Goal: Task Accomplishment & Management: Use online tool/utility

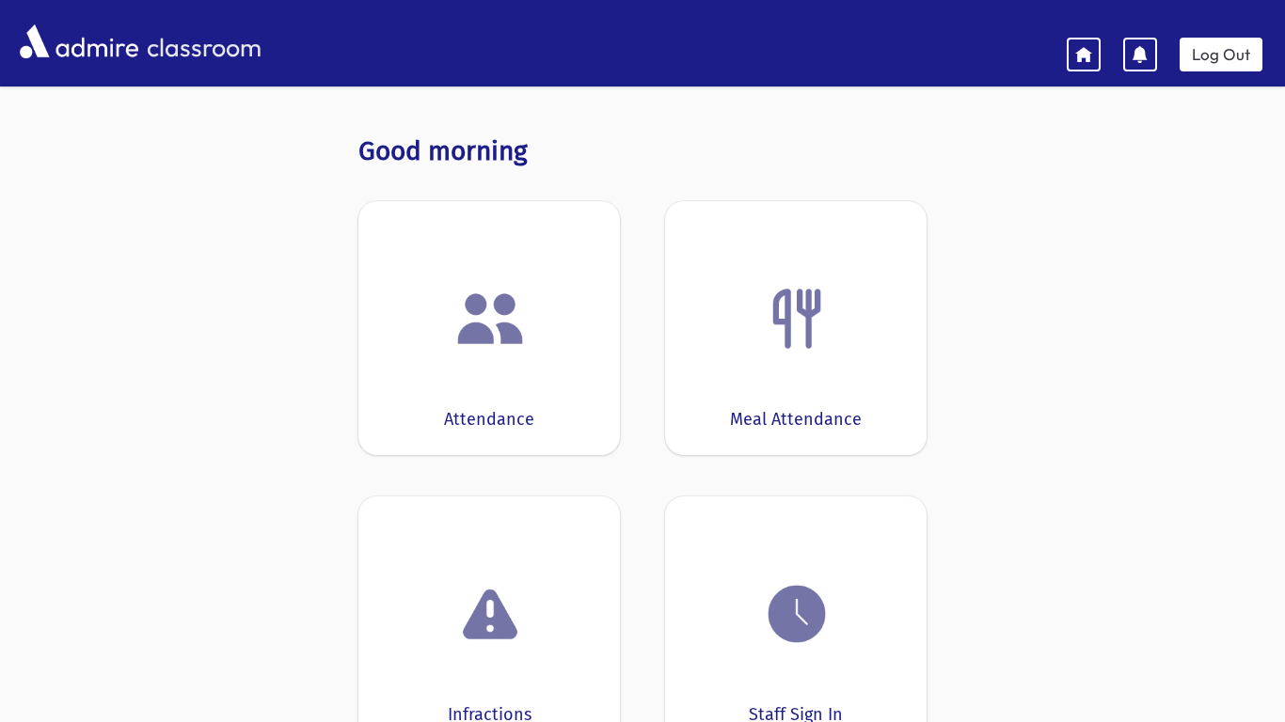
click at [548, 325] on div at bounding box center [488, 318] width 203 height 71
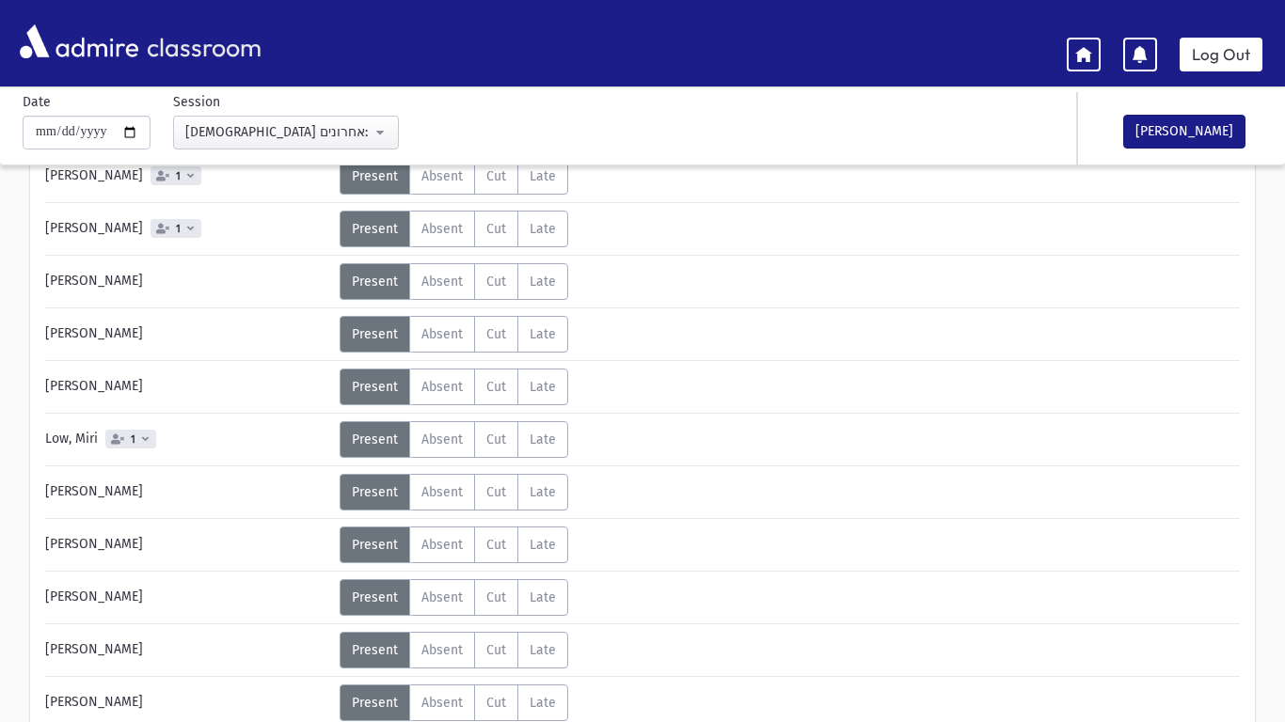
scroll to position [451, 0]
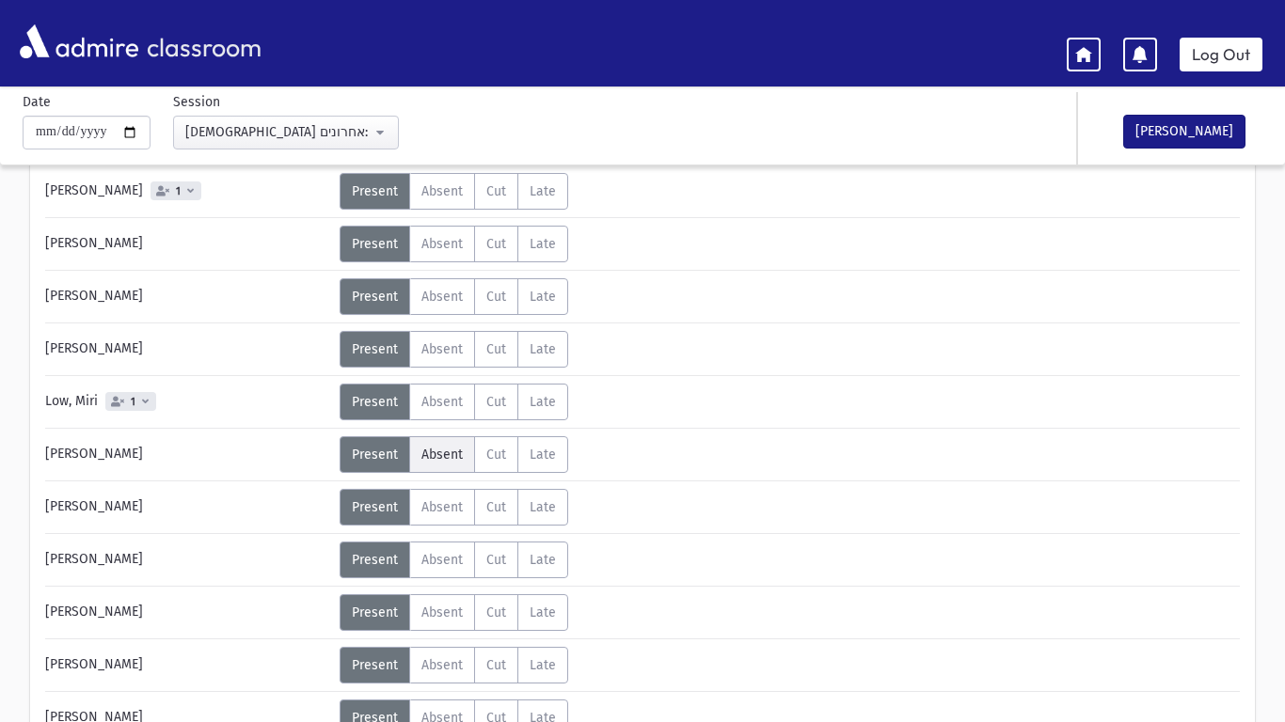
click at [455, 468] on label "Absent A" at bounding box center [442, 454] width 66 height 37
click at [441, 624] on label "Absent A" at bounding box center [442, 612] width 66 height 37
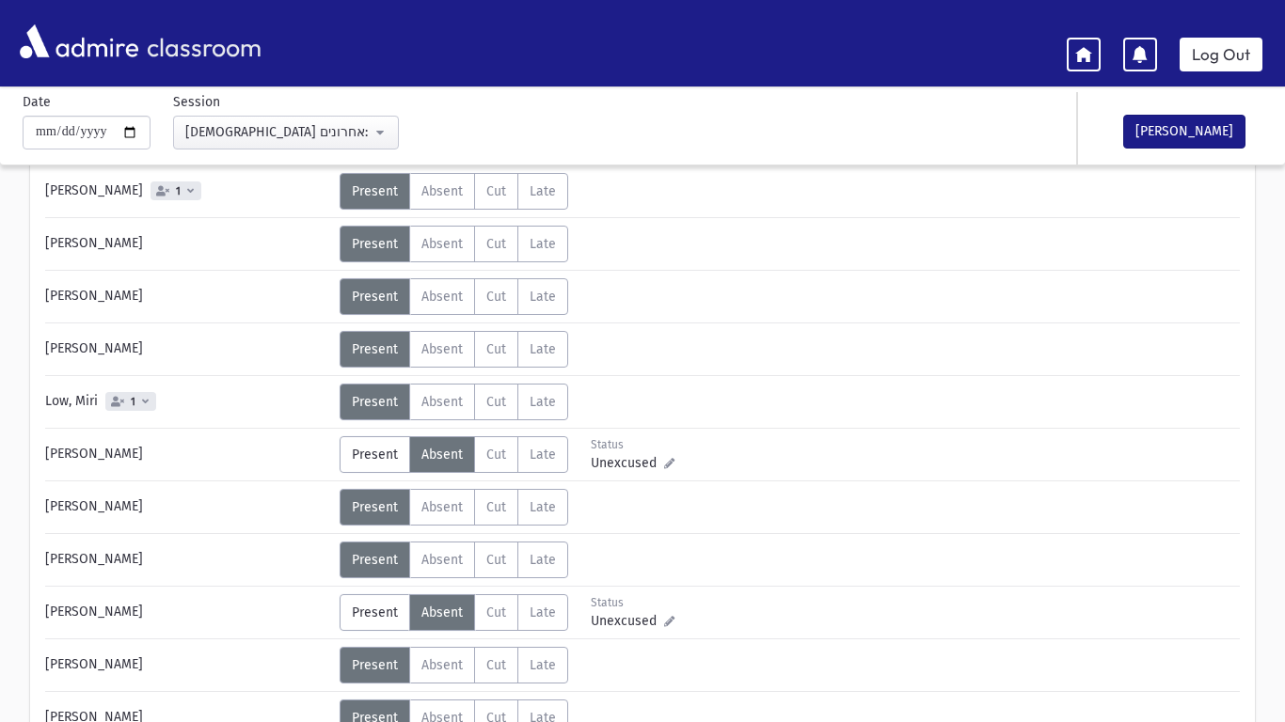
click at [1284, 622] on div "Name Attendance [PERSON_NAME][GEOGRAPHIC_DATA] 1 Status Unexcused Admin: P" at bounding box center [642, 463] width 1285 height 1324
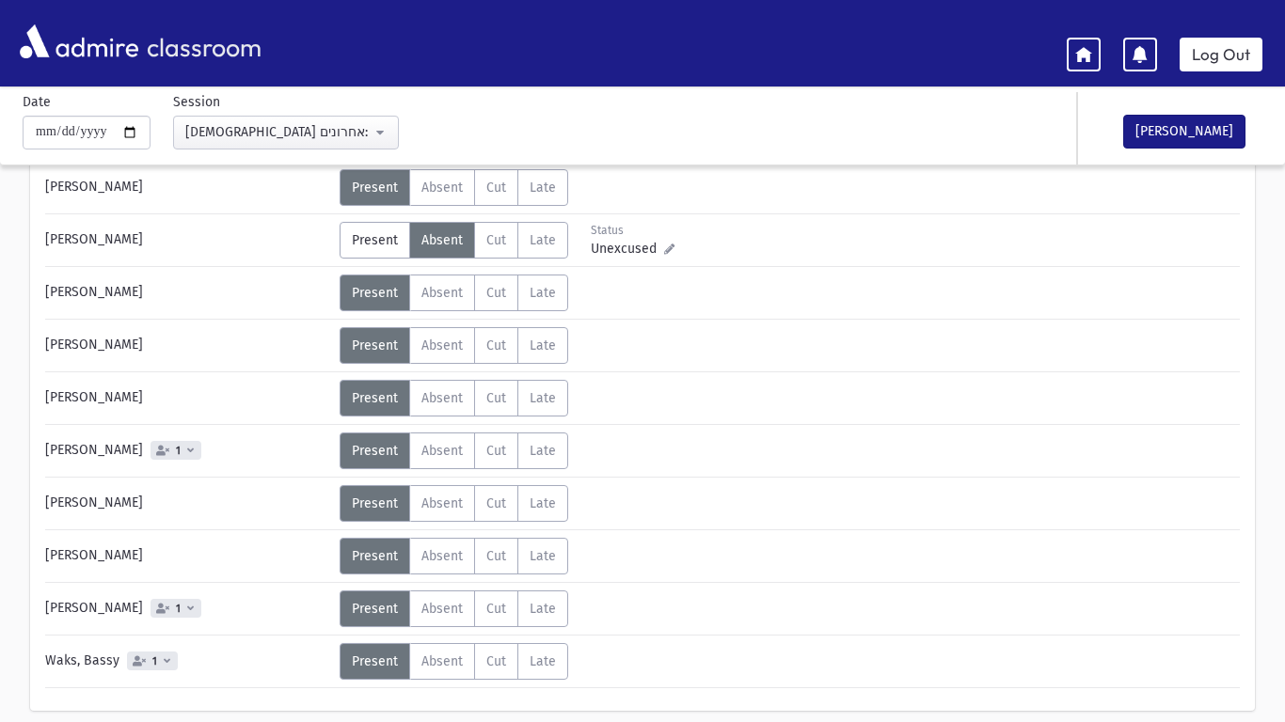
scroll to position [828, 0]
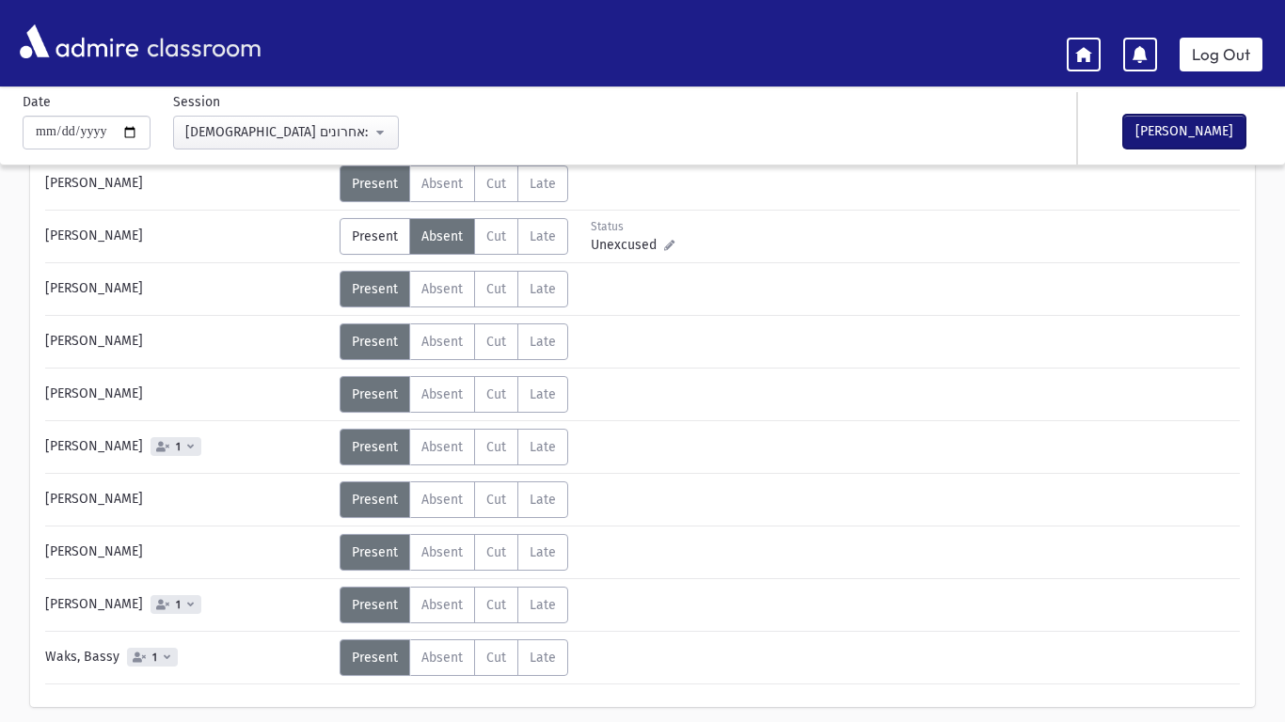
click at [1152, 123] on button "[PERSON_NAME]" at bounding box center [1184, 132] width 122 height 34
click at [1250, 55] on link "Log Out" at bounding box center [1220, 55] width 83 height 34
